Goal: Complete application form

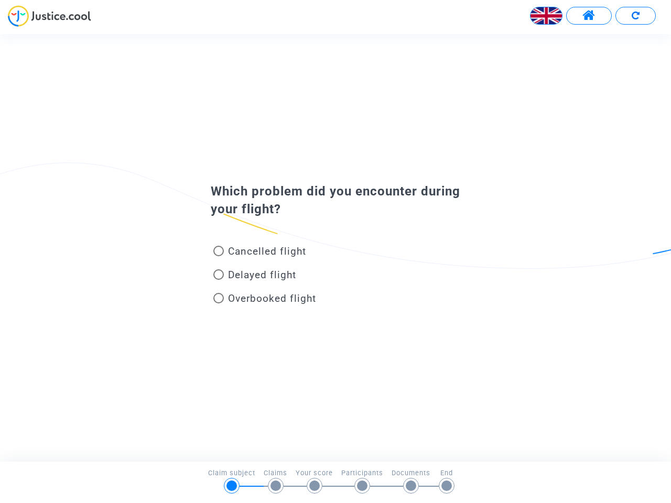
click at [546, 16] on img at bounding box center [545, 15] width 31 height 31
click at [589, 16] on span at bounding box center [588, 16] width 13 height 14
click at [635, 16] on div at bounding box center [335, 19] width 671 height 29
click at [335, 247] on div "Cancelled flight" at bounding box center [318, 254] width 231 height 24
click at [259, 253] on span "Cancelled flight" at bounding box center [267, 251] width 78 height 12
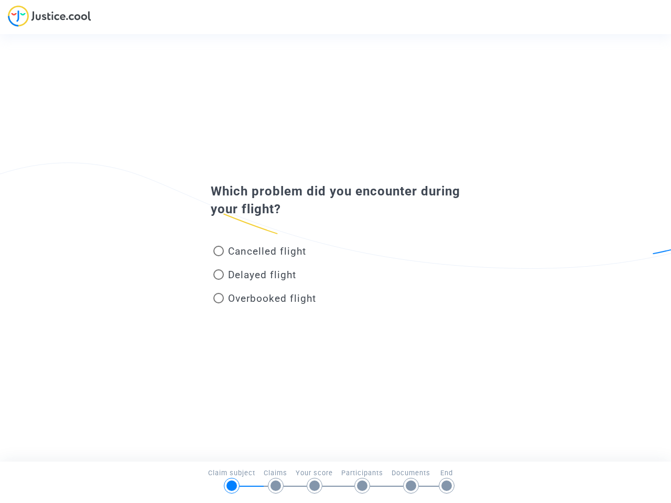
click at [219, 256] on input "Cancelled flight" at bounding box center [218, 256] width 1 height 1
radio input "true"
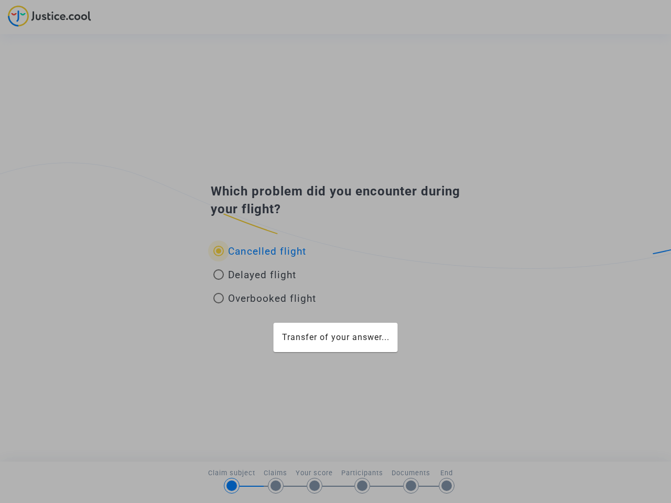
click at [259, 251] on div "Transfer of your answer..." at bounding box center [335, 251] width 671 height 503
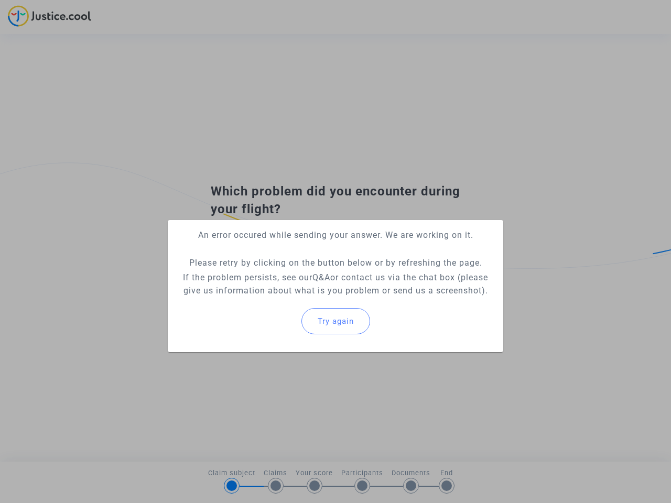
click at [255, 277] on p "If the problem persists, see our Q&A or contact us via the chat box (please giv…" at bounding box center [335, 284] width 319 height 26
click at [255, 275] on p "If the problem persists, see our Q&A or contact us via the chat box (please giv…" at bounding box center [335, 284] width 319 height 26
click at [265, 300] on div "Try again" at bounding box center [335, 321] width 319 height 45
click at [265, 298] on mat-card "An error occured while sending your answer. We are working on it. Please retry …" at bounding box center [335, 286] width 335 height 132
